Goal: Information Seeking & Learning: Learn about a topic

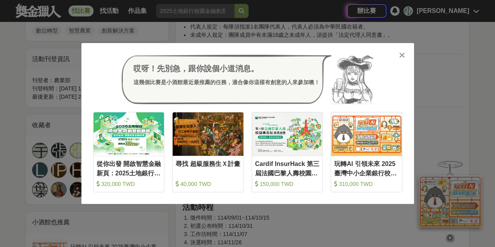
scroll to position [430, 0]
click at [400, 56] on icon at bounding box center [402, 55] width 6 height 8
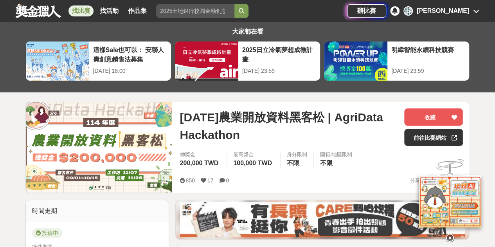
scroll to position [0, 0]
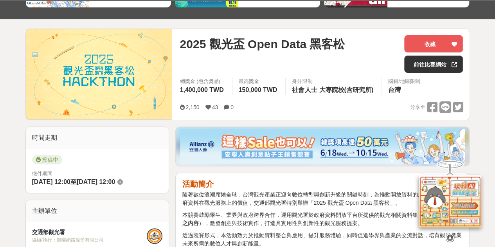
scroll to position [117, 0]
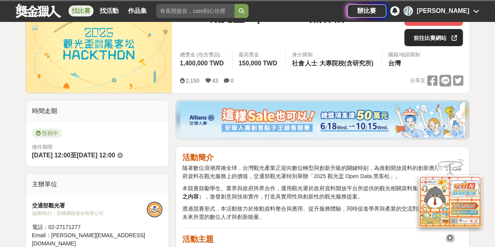
click at [420, 43] on link "前往比賽網站" at bounding box center [433, 37] width 59 height 17
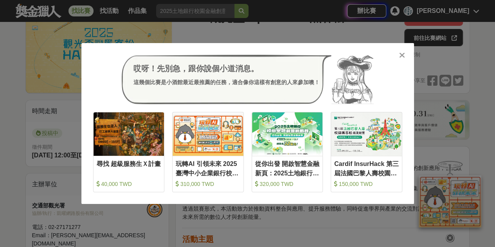
click at [403, 57] on icon at bounding box center [402, 55] width 6 height 8
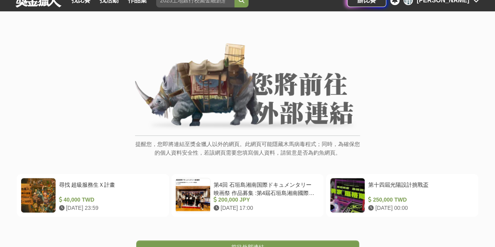
scroll to position [39, 0]
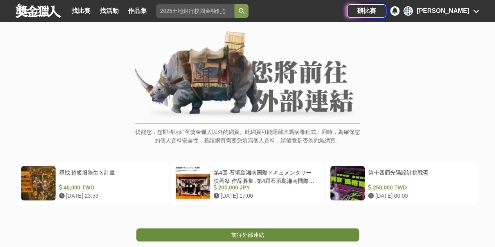
click at [259, 235] on span "前往外部連結" at bounding box center [247, 235] width 33 height 6
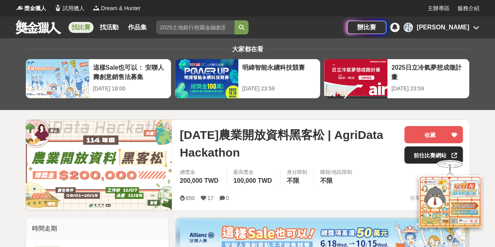
click at [411, 151] on link "前往比賽網站" at bounding box center [433, 154] width 59 height 17
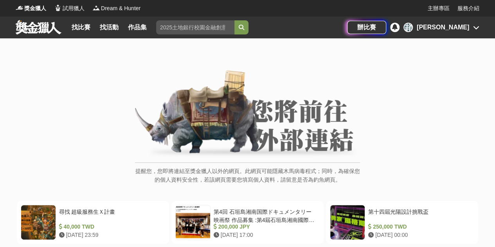
scroll to position [78, 0]
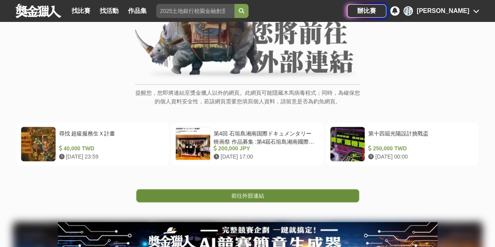
click at [225, 194] on link "前往外部連結" at bounding box center [247, 195] width 223 height 13
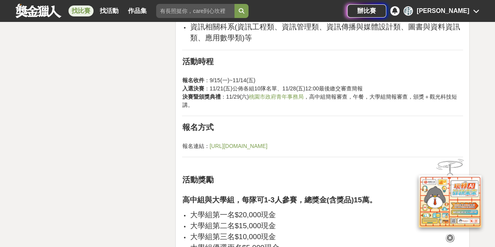
scroll to position [1370, 0]
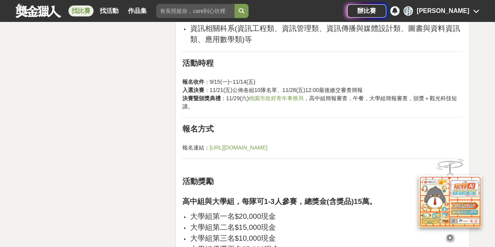
click at [262, 144] on link "https://www.surveycake.com/s/LGN26" at bounding box center [238, 147] width 58 height 6
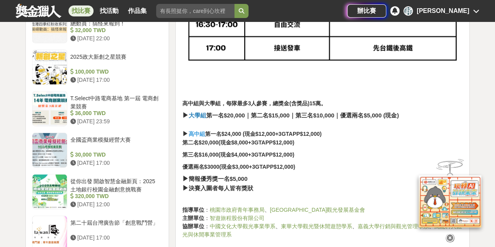
scroll to position [900, 0]
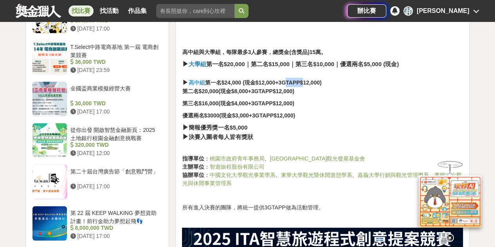
drag, startPoint x: 286, startPoint y: 74, endPoint x: 303, endPoint y: 76, distance: 17.4
click at [303, 79] on strong "第一名$24,000 (現金$12,000+3GTAPP$12,000)" at bounding box center [263, 82] width 117 height 6
drag, startPoint x: 300, startPoint y: 76, endPoint x: 284, endPoint y: 71, distance: 16.2
click at [292, 79] on strong "第一名$24,000 (現金$12,000+3GTAPP$12,000)" at bounding box center [263, 82] width 117 height 6
drag, startPoint x: 283, startPoint y: 72, endPoint x: 302, endPoint y: 75, distance: 19.8
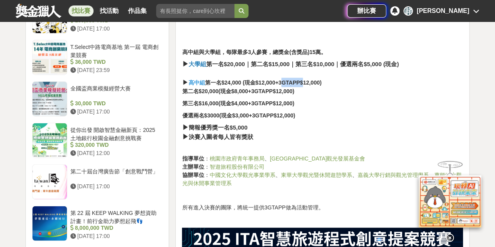
click at [302, 79] on strong "第一名$24,000 (現金$12,000+3GTAPP$12,000)" at bounding box center [263, 82] width 117 height 6
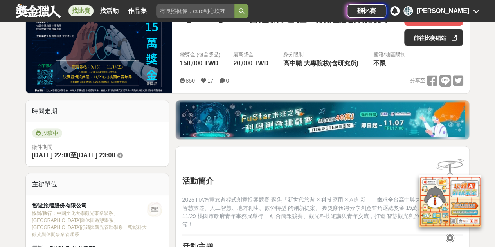
scroll to position [0, 0]
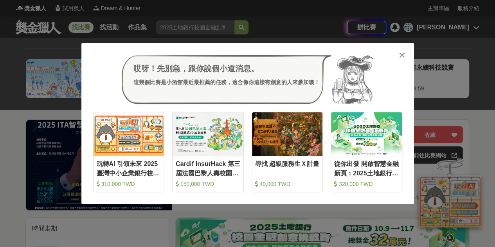
click at [407, 57] on div "哎呀！先別急，跟你說個小道消息。 這幾個比賽是小酒館最近最推薦的任務，適合像你這樣有創意的人來參加噢！ 收藏 玩轉AI 引領未來 2025臺灣中小企業銀行校園…" at bounding box center [247, 123] width 333 height 161
click at [405, 55] on icon at bounding box center [402, 55] width 6 height 8
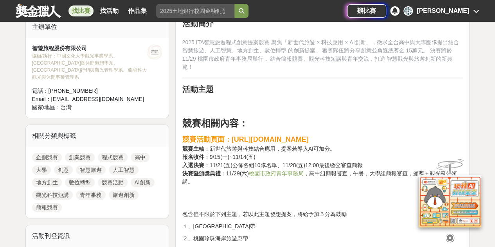
scroll to position [313, 0]
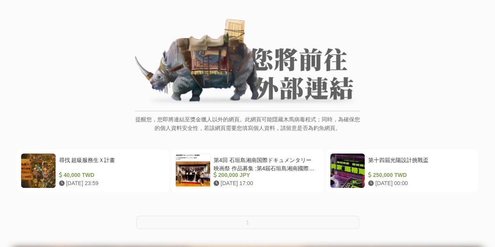
scroll to position [117, 0]
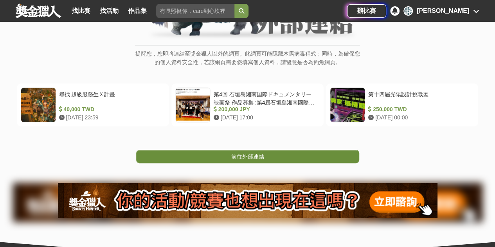
click at [249, 158] on span "前往外部連結" at bounding box center [247, 156] width 33 height 6
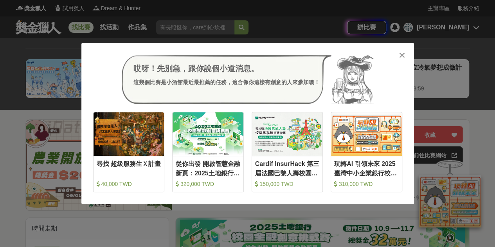
click at [401, 56] on icon at bounding box center [402, 55] width 6 height 8
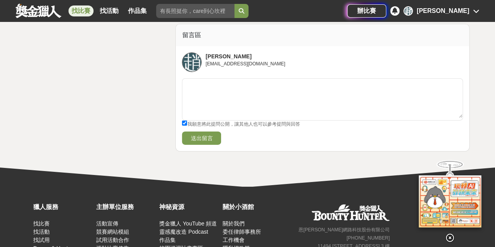
scroll to position [1291, 0]
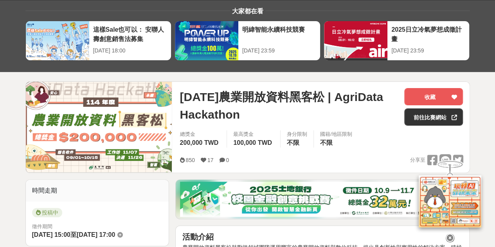
scroll to position [0, 0]
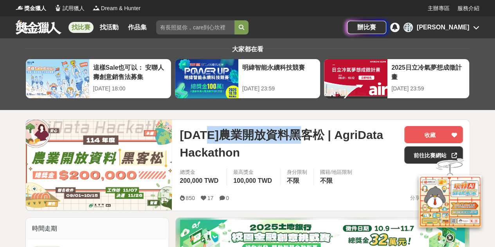
drag, startPoint x: 220, startPoint y: 136, endPoint x: 317, endPoint y: 137, distance: 97.4
click at [317, 137] on span "114年農業開放資料黑客松 | AgriData Hackathon" at bounding box center [289, 143] width 218 height 35
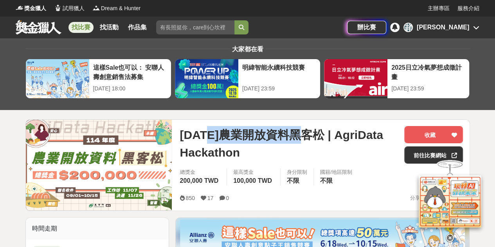
copy span "農業開放資料黑客松"
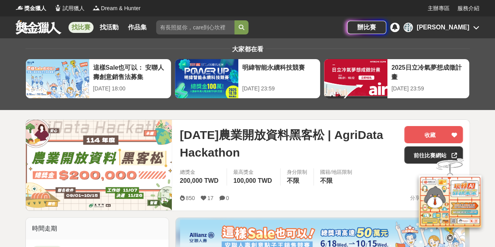
click at [180, 19] on div "找比賽 找活動 作品集 比賽組別 青少年 初賽 歌唱 國中 學校美術教育" at bounding box center [181, 27] width 331 height 22
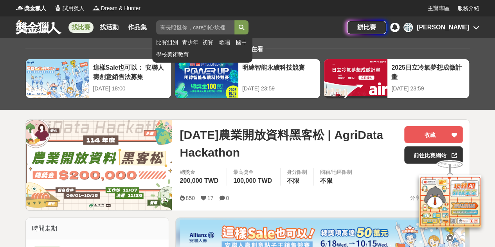
click at [179, 29] on input "search" at bounding box center [195, 27] width 78 height 14
paste input "農業開放資料黑客松"
type input "農業開放資料黑客松"
click at [244, 25] on icon "submit" at bounding box center [241, 27] width 5 height 5
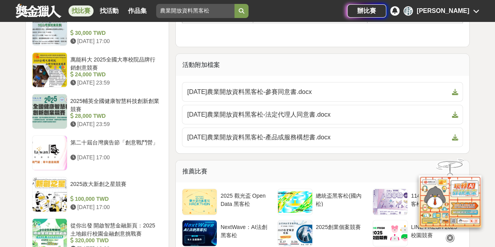
scroll to position [900, 0]
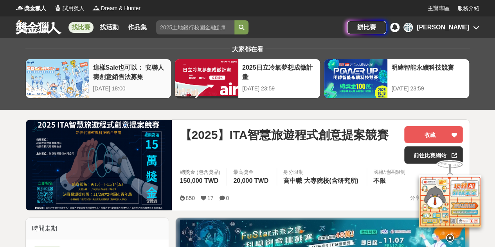
click at [133, 68] on div "這樣Sale也可以： 安聯人壽創意銷售法募集" at bounding box center [130, 72] width 74 height 18
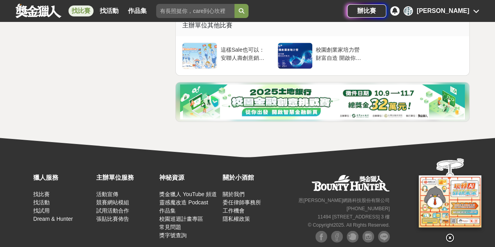
scroll to position [2246, 0]
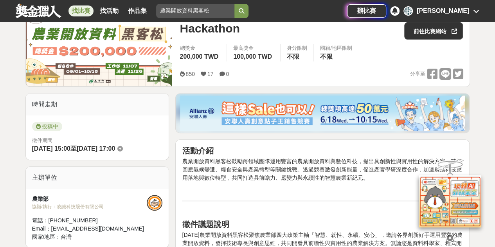
scroll to position [39, 0]
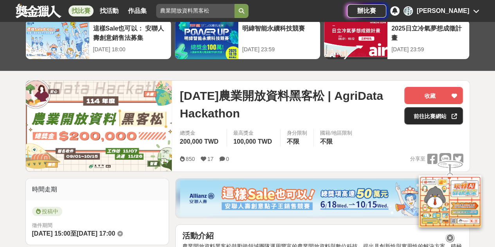
click at [425, 112] on link "前往比賽網站" at bounding box center [433, 115] width 59 height 17
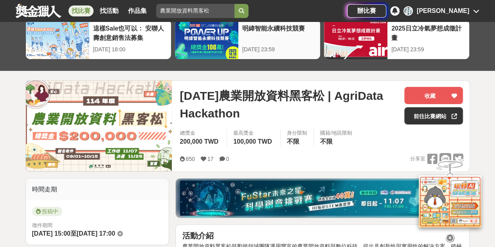
click at [252, 44] on div "明緯智能永續科技競賽 2025-10-19 23:59" at bounding box center [279, 39] width 82 height 39
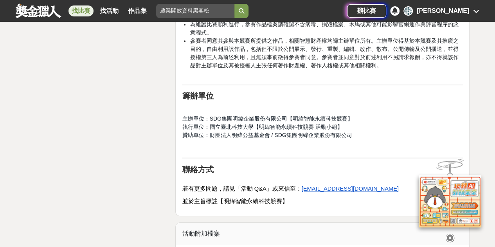
scroll to position [1757, 0]
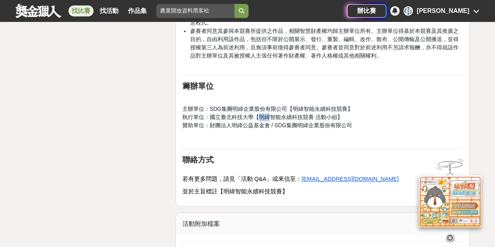
drag, startPoint x: 257, startPoint y: 115, endPoint x: 271, endPoint y: 115, distance: 13.3
click at [271, 115] on span "執行單位：國立臺北科技大學【明緯智能永續科技競賽 活動小組】" at bounding box center [262, 117] width 160 height 6
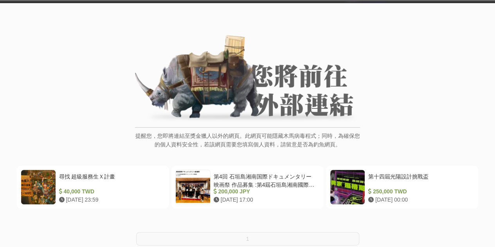
scroll to position [78, 0]
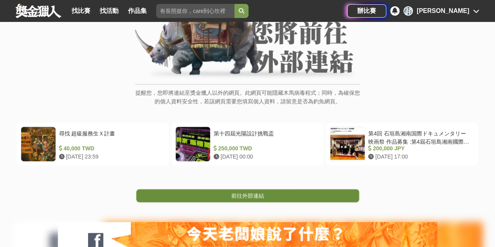
click at [238, 196] on span "前往外部連結" at bounding box center [247, 196] width 33 height 6
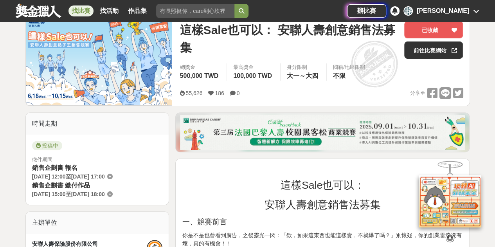
scroll to position [54, 0]
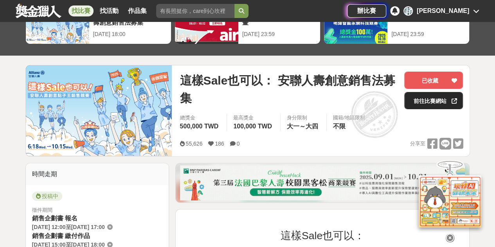
click at [407, 102] on link "前往比賽網站" at bounding box center [433, 100] width 59 height 17
